Goal: Task Accomplishment & Management: Use online tool/utility

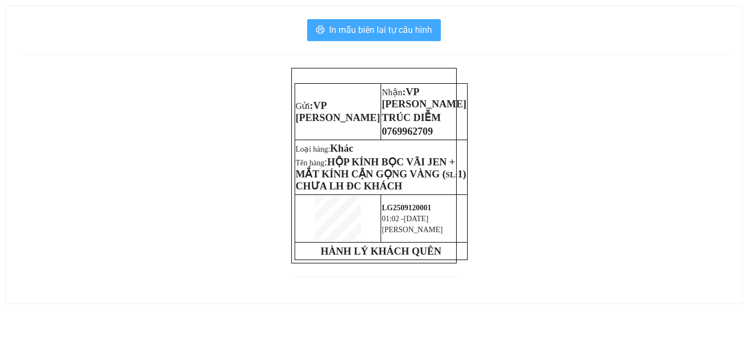
click at [378, 36] on span "In mẫu biên lai tự cấu hình" at bounding box center [380, 30] width 103 height 14
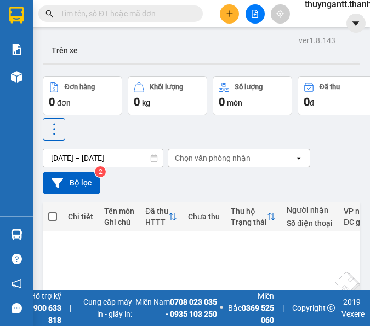
drag, startPoint x: 135, startPoint y: 236, endPoint x: 135, endPoint y: 213, distance: 23.0
click at [135, 214] on table "Chi tiết Tên món Ghi chú Đã thu HTTT Chưa thu Thu hộ Trạng thái Người nhận Số đ…" at bounding box center [376, 303] width 667 height 200
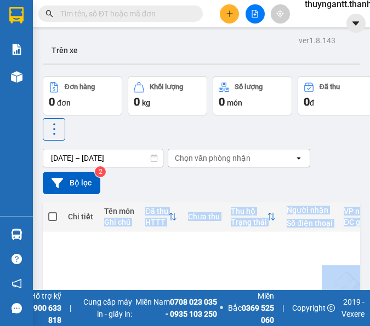
click at [137, 218] on th "Tên món Ghi chú" at bounding box center [119, 217] width 41 height 29
